Goal: Find specific page/section: Find specific page/section

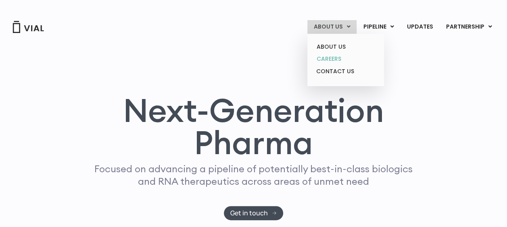
click at [330, 58] on link "CAREERS" at bounding box center [345, 59] width 71 height 13
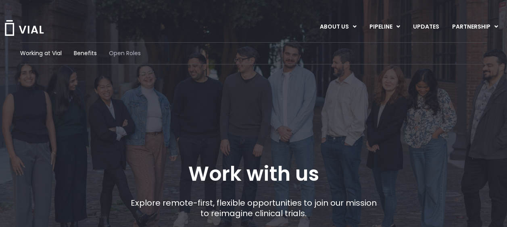
click at [127, 56] on span "Open Roles" at bounding box center [125, 53] width 32 height 8
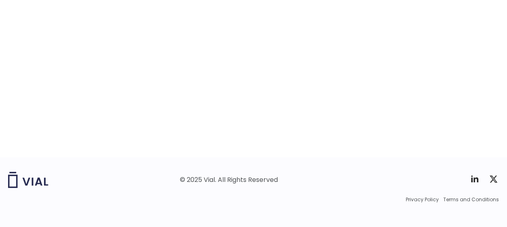
scroll to position [1353, 0]
